Goal: Task Accomplishment & Management: Manage account settings

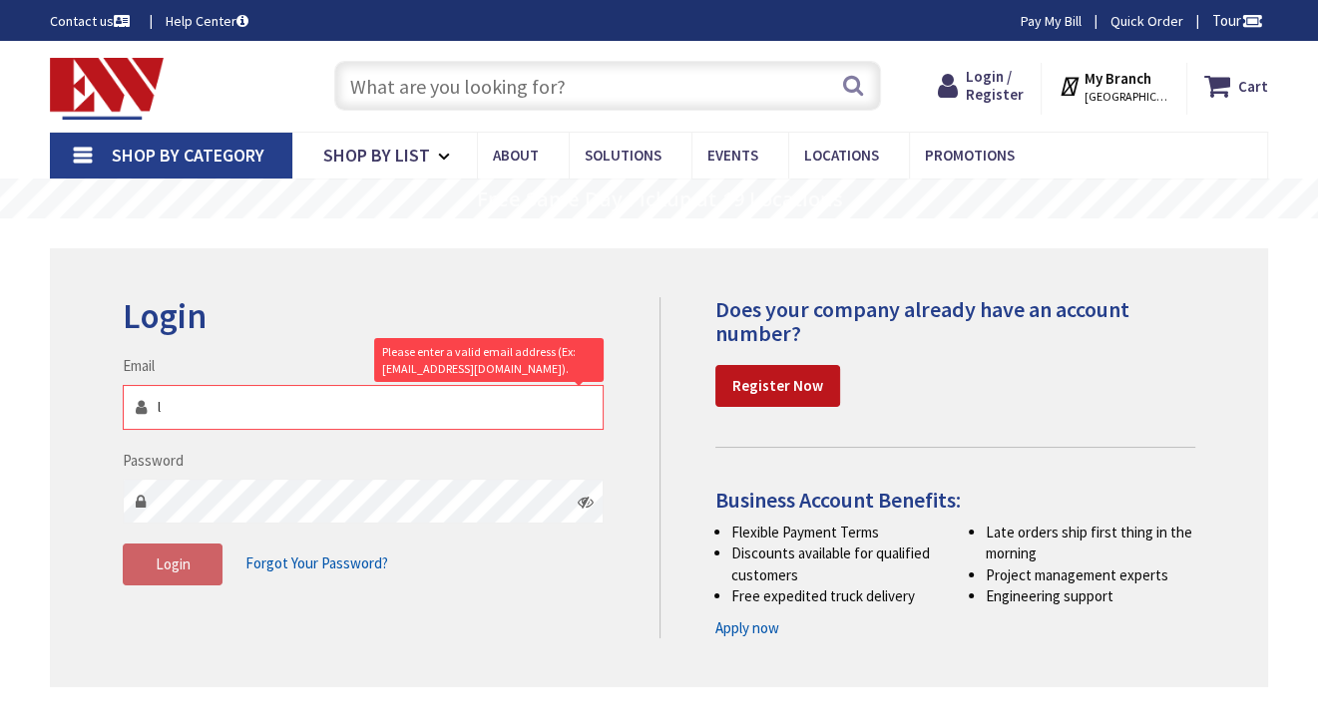
type input "la"
type input "[GEOGRAPHIC_DATA] Departures, [GEOGRAPHIC_DATA], [GEOGRAPHIC_DATA], [GEOGRAPHIC…"
type input "[EMAIL_ADDRESS][DOMAIN_NAME]"
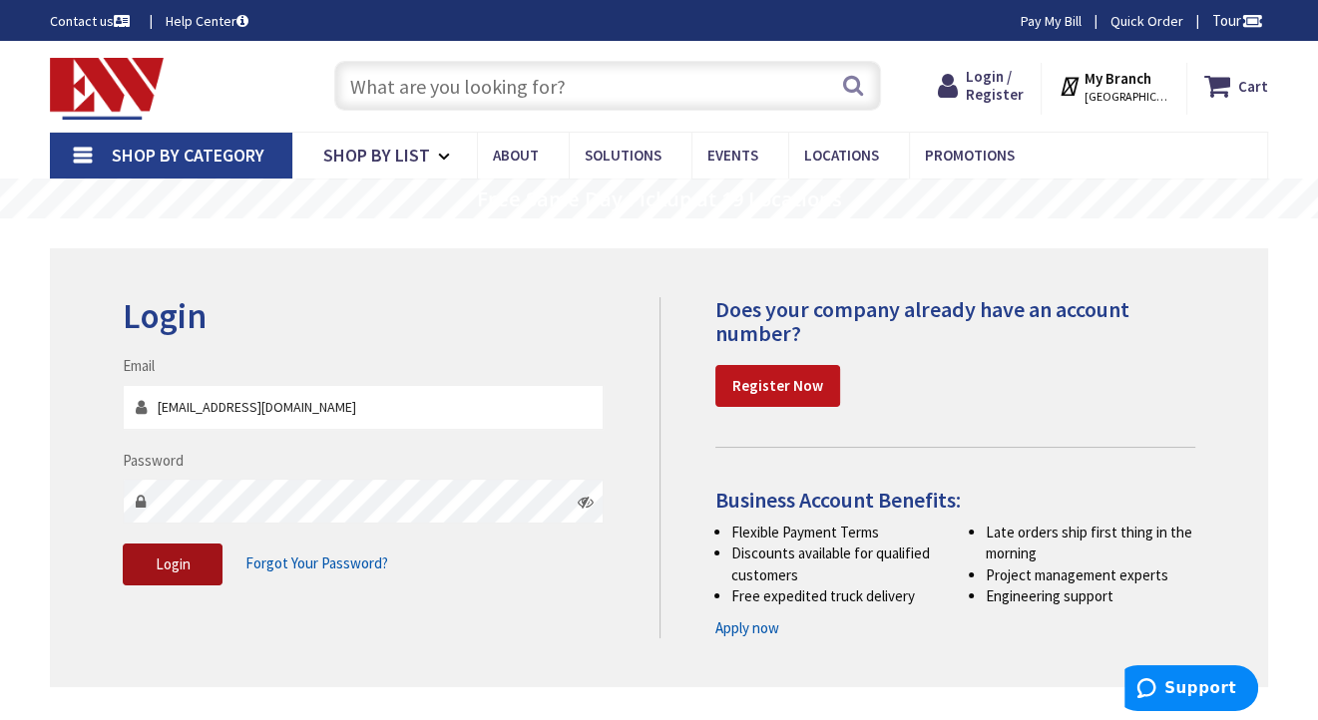
click at [190, 557] on span "Login" at bounding box center [173, 564] width 35 height 19
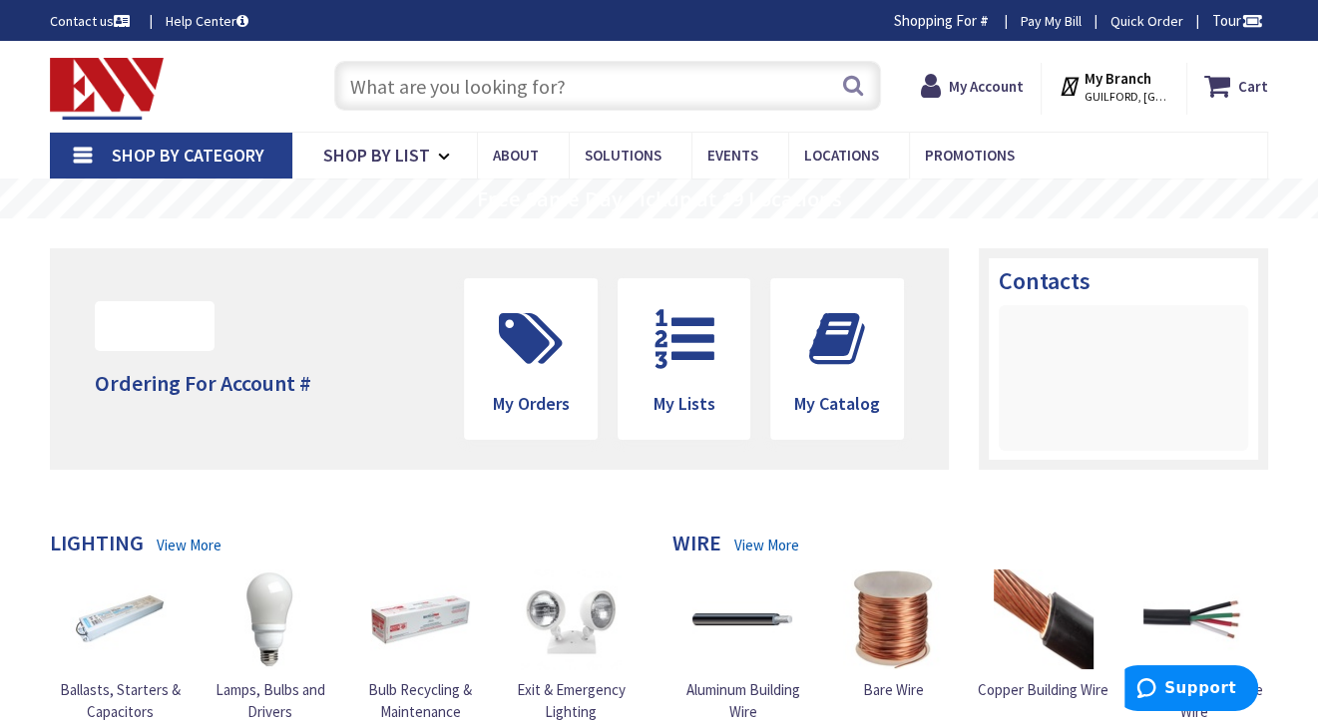
click at [371, 89] on input "text" at bounding box center [607, 86] width 547 height 50
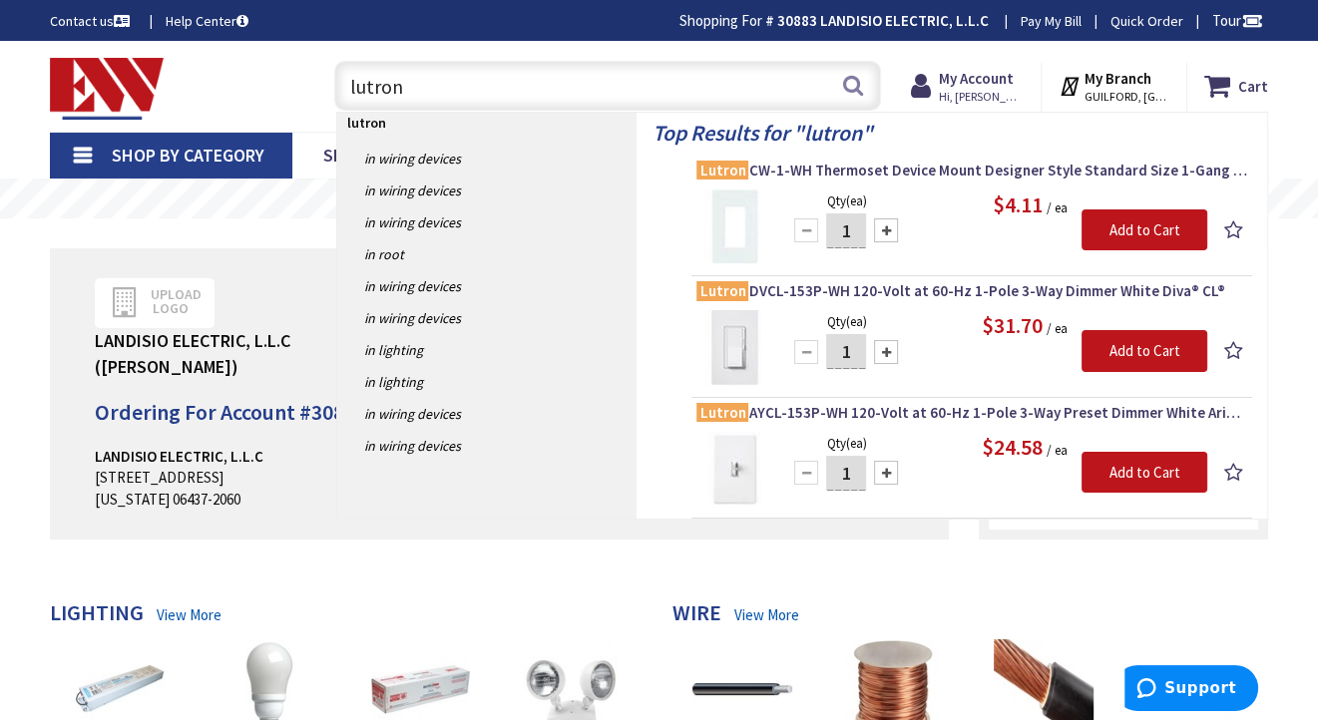
type input "lutron"
click at [737, 474] on img at bounding box center [734, 469] width 75 height 75
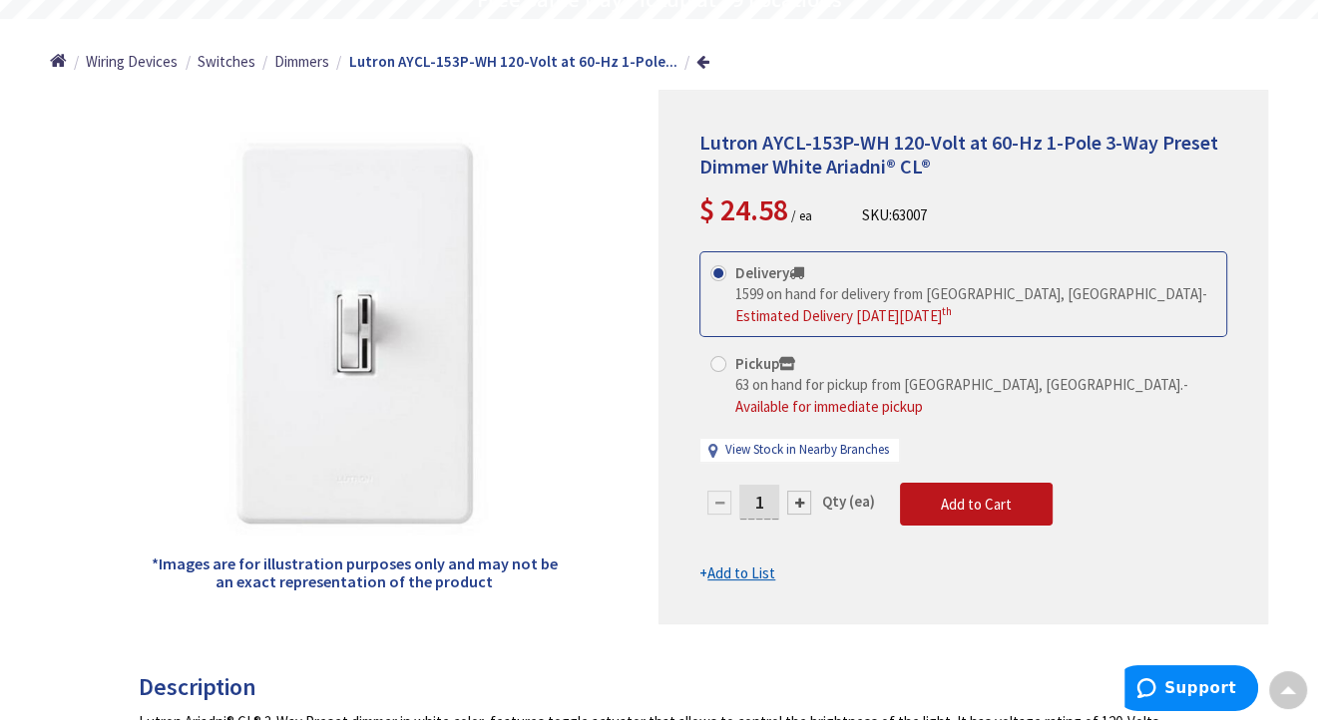
scroll to position [100, 0]
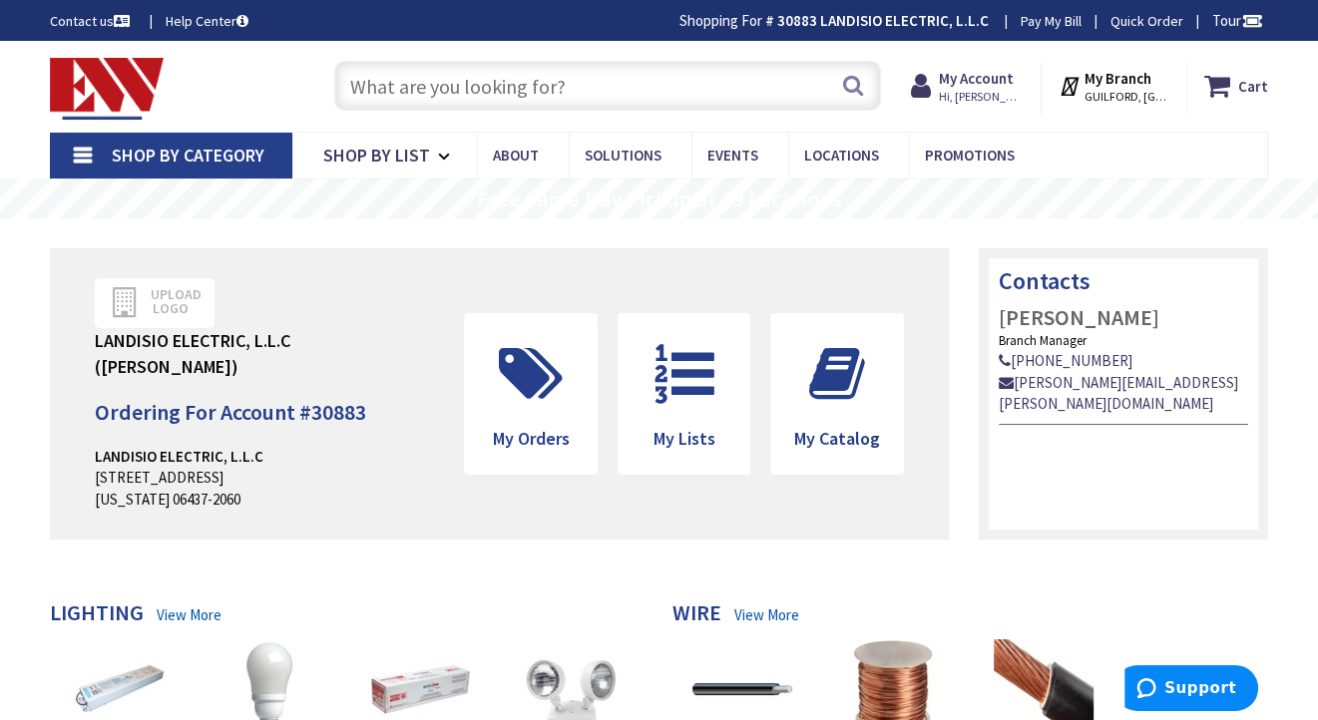
click at [352, 84] on input "text" at bounding box center [607, 86] width 547 height 50
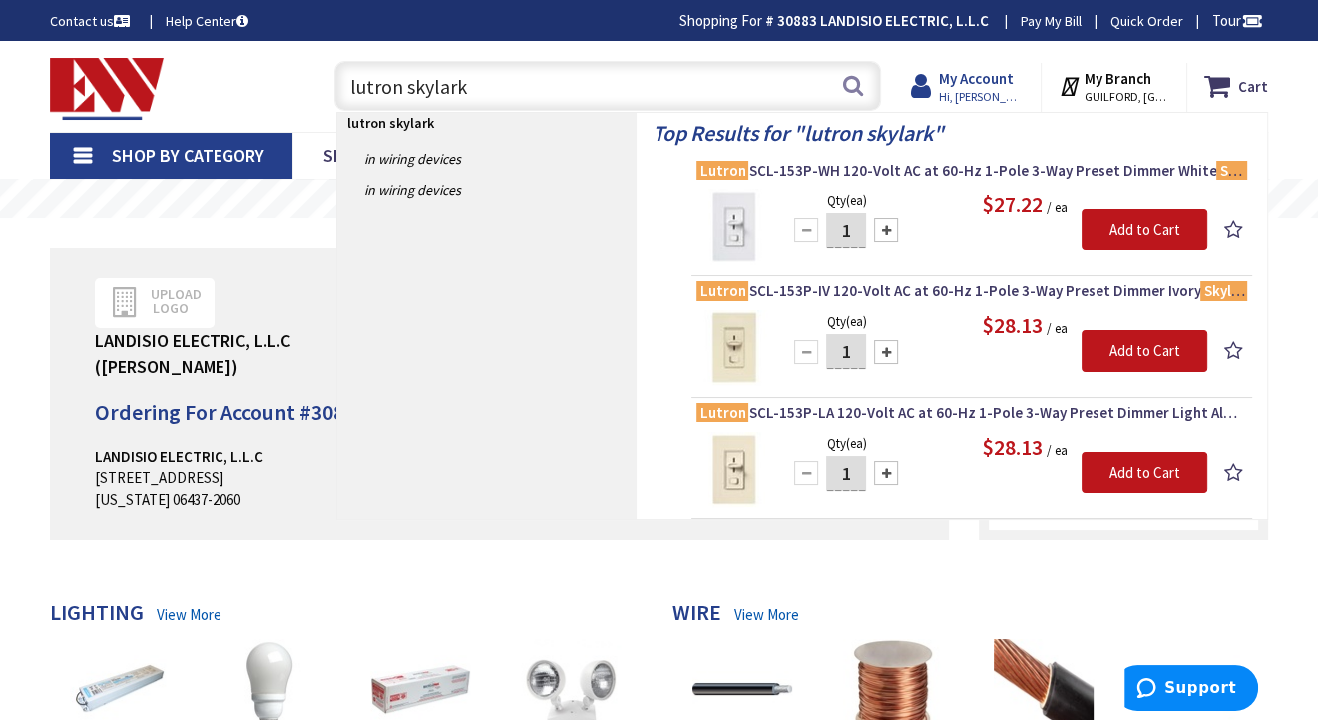
type input "lutron skylark"
click at [1005, 92] on span "Hi, Alexander" at bounding box center [981, 97] width 85 height 16
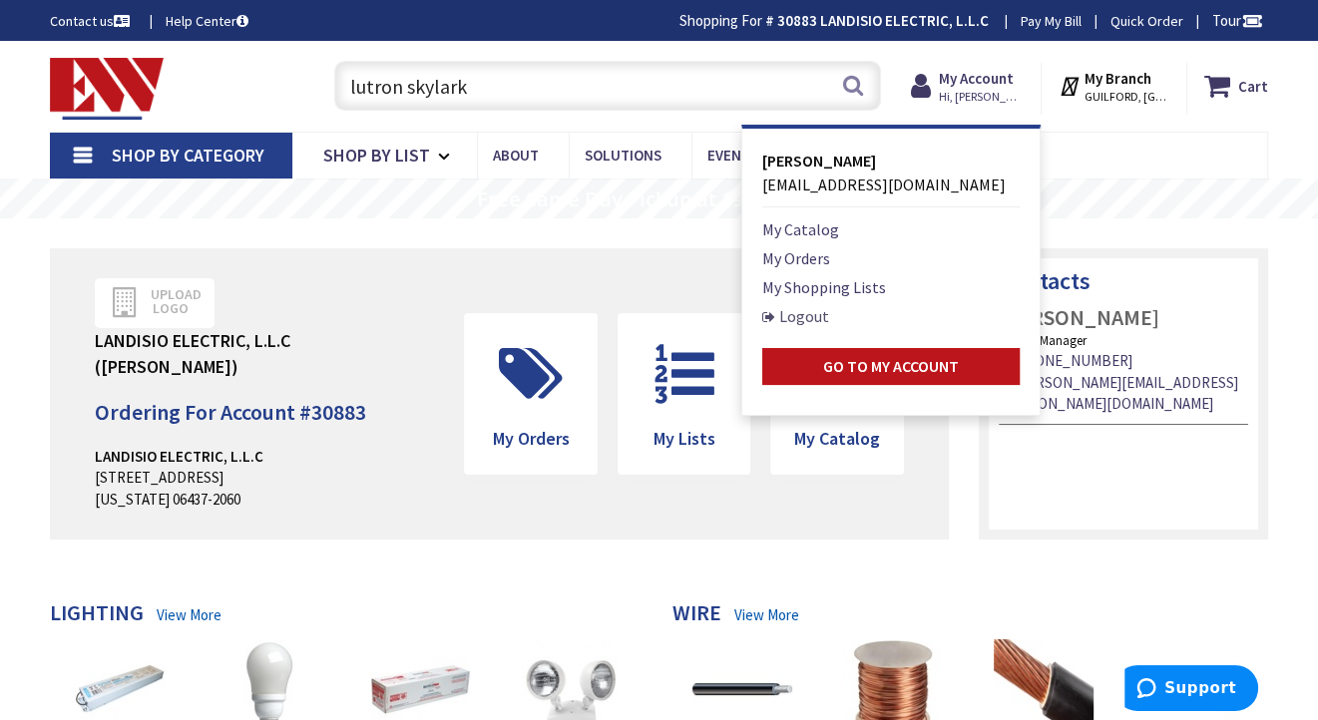
click at [811, 316] on link "Logout" at bounding box center [795, 316] width 67 height 24
